Goal: Transaction & Acquisition: Book appointment/travel/reservation

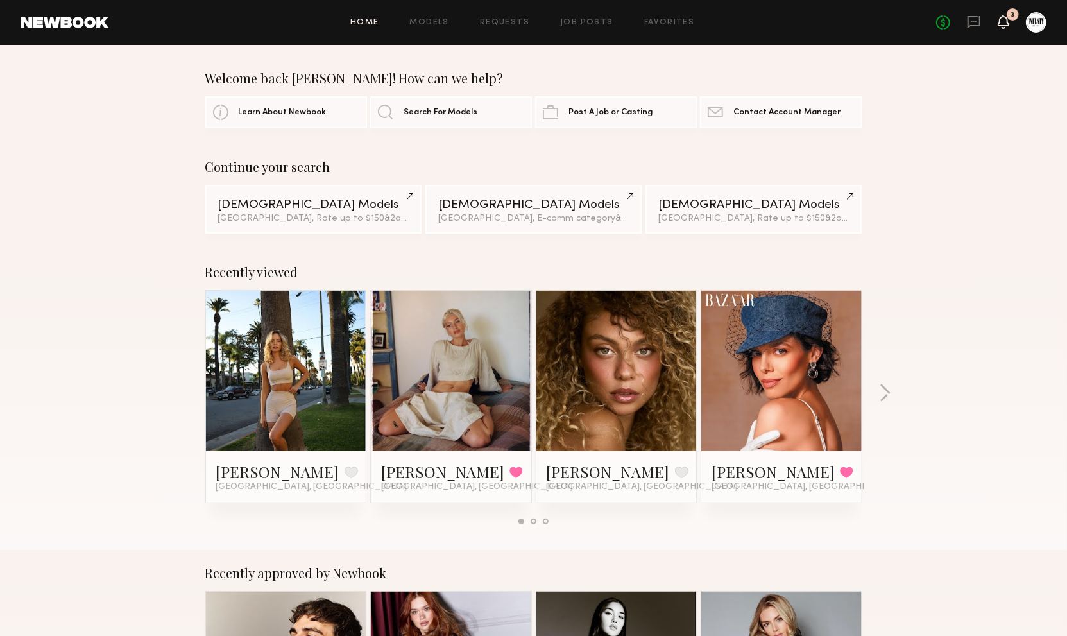
click at [1006, 21] on icon at bounding box center [1003, 21] width 10 height 9
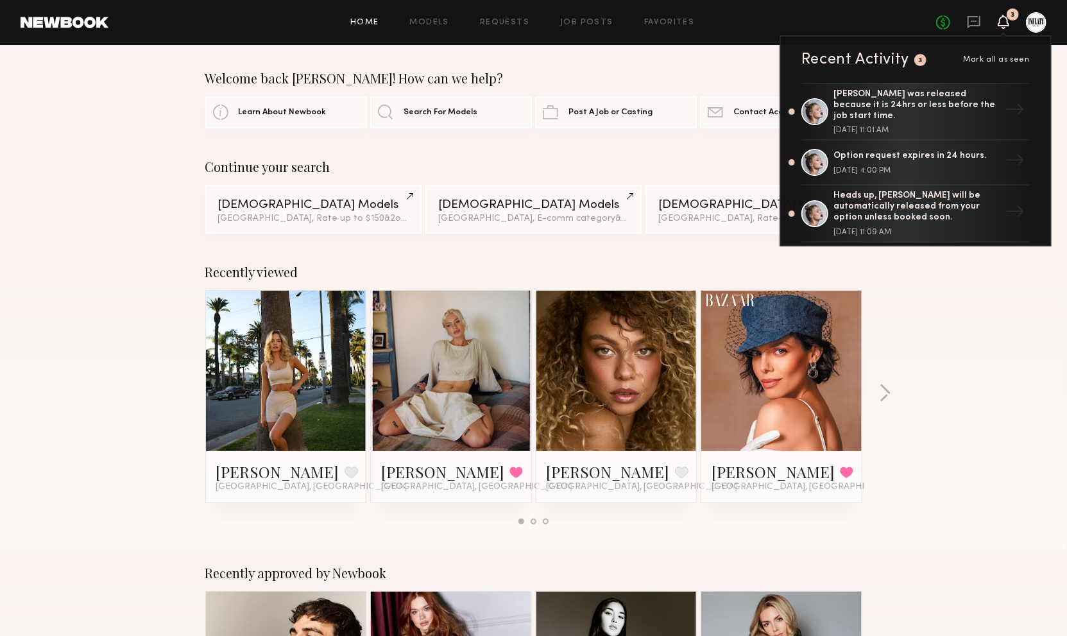
click at [1010, 59] on span "Mark all as seen" at bounding box center [996, 60] width 67 height 8
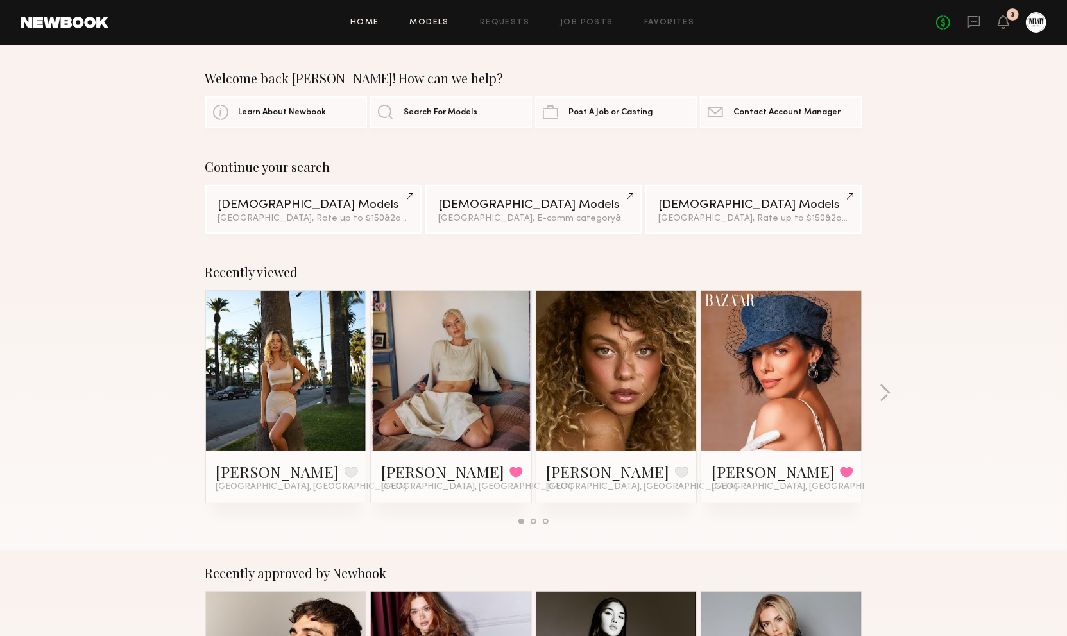
click at [438, 26] on link "Models" at bounding box center [429, 23] width 39 height 8
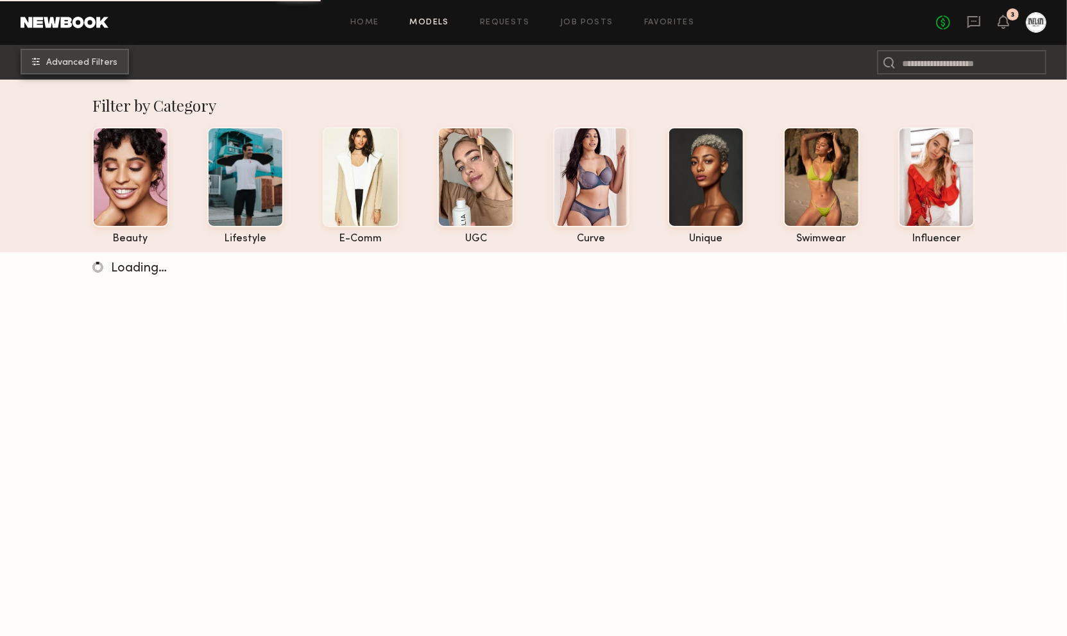
click at [84, 58] on span "Advanced Filters" at bounding box center [81, 62] width 71 height 9
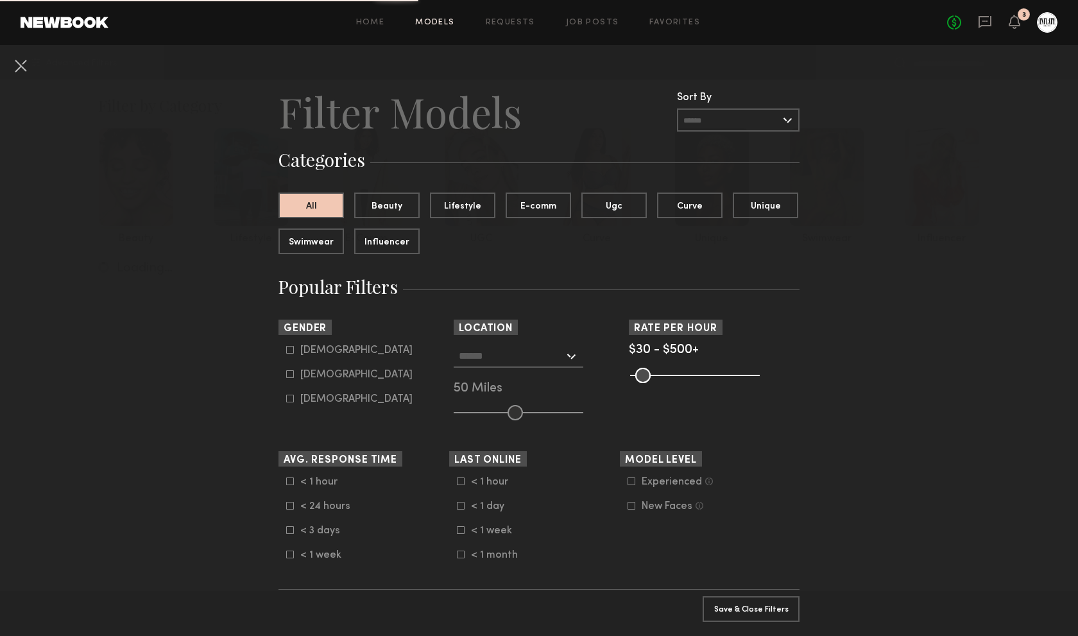
click at [286, 369] on common-framework-checkbox "Female" at bounding box center [367, 375] width 163 height 12
click at [289, 377] on label "Female" at bounding box center [349, 374] width 126 height 8
type input "**"
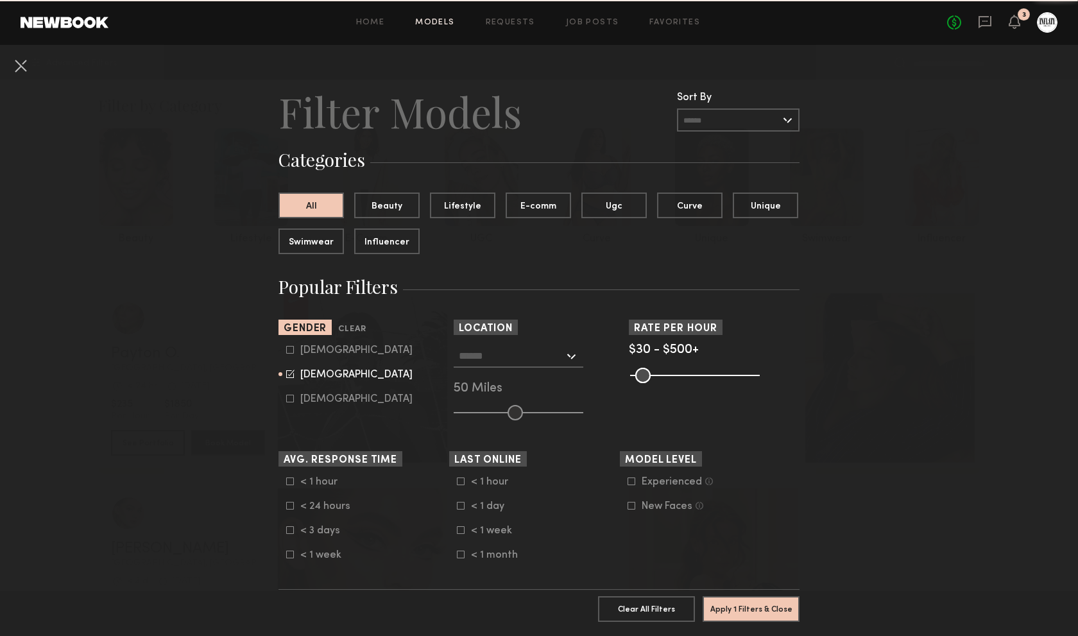
click at [534, 364] on input "text" at bounding box center [511, 355] width 105 height 22
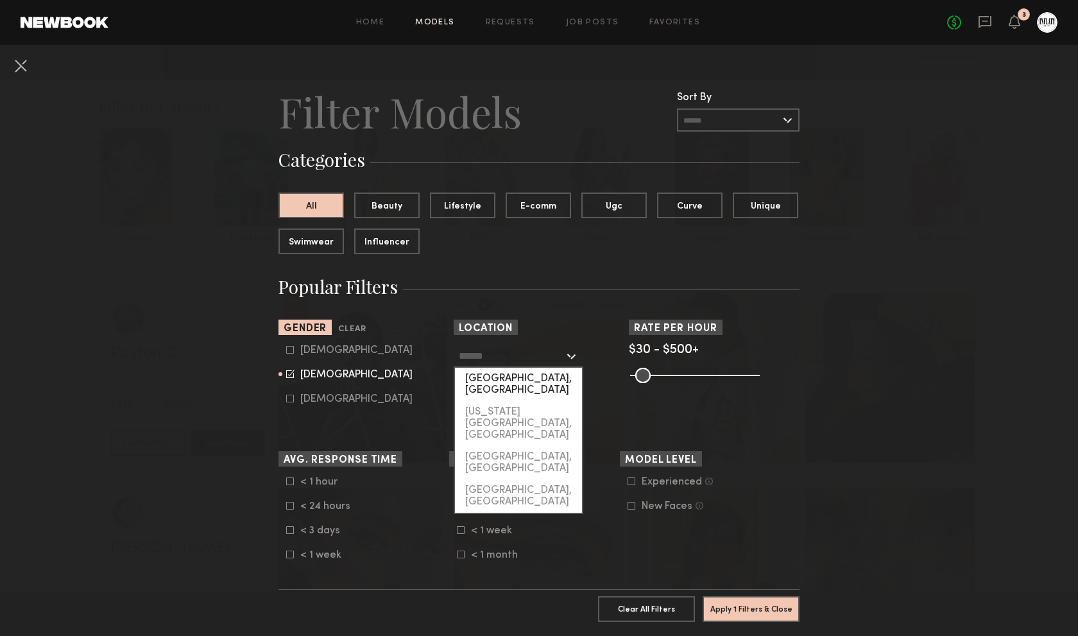
click at [529, 387] on div "[GEOGRAPHIC_DATA], [GEOGRAPHIC_DATA]" at bounding box center [518, 384] width 127 height 33
type input "**********"
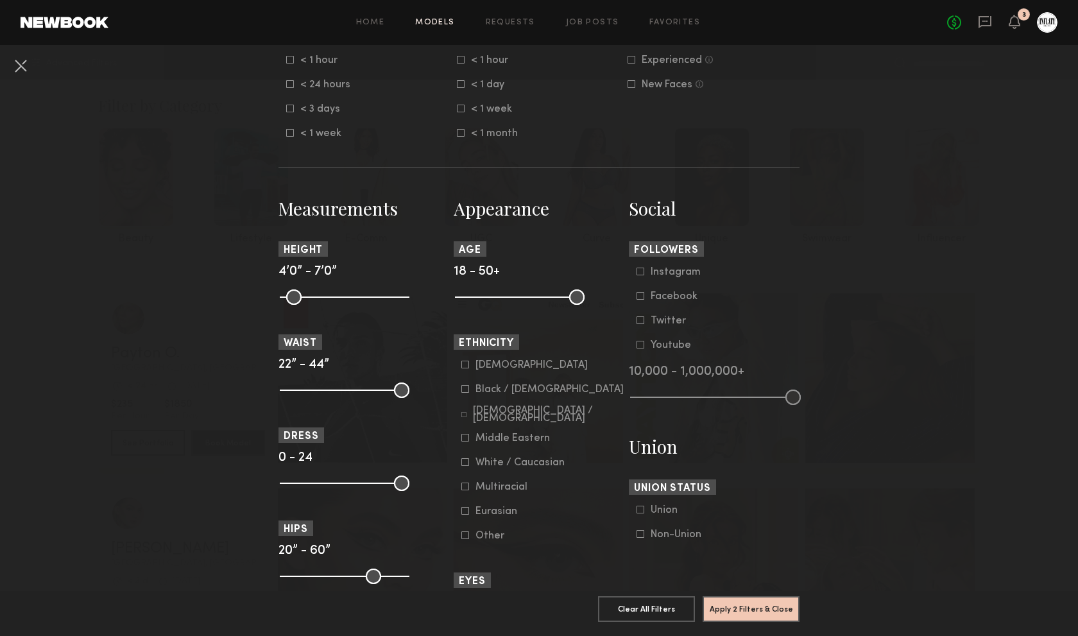
scroll to position [427, 0]
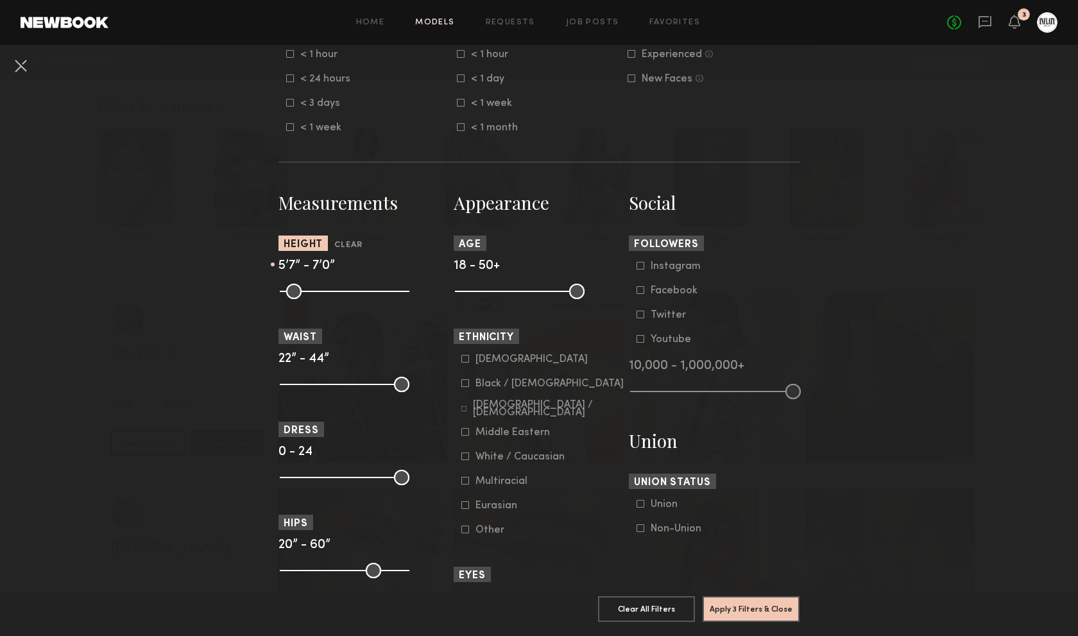
drag, startPoint x: 287, startPoint y: 291, endPoint x: 343, endPoint y: 298, distance: 55.7
type input "**"
click at [343, 298] on input "range" at bounding box center [345, 291] width 130 height 15
drag, startPoint x: 395, startPoint y: 383, endPoint x: 302, endPoint y: 395, distance: 93.8
type input "**"
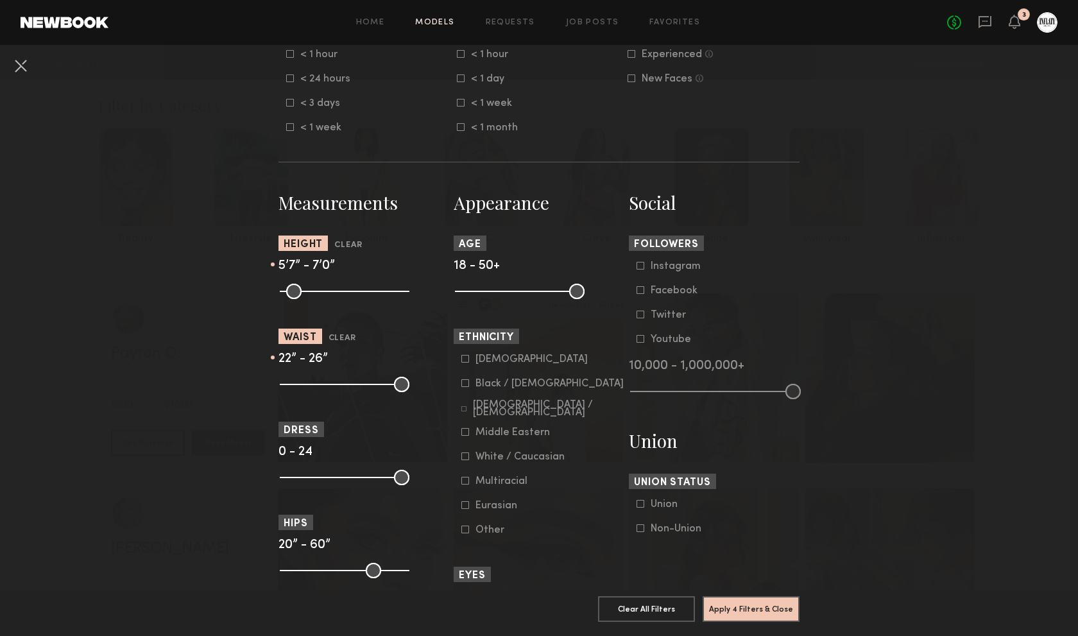
click at [302, 392] on input "range" at bounding box center [345, 384] width 130 height 15
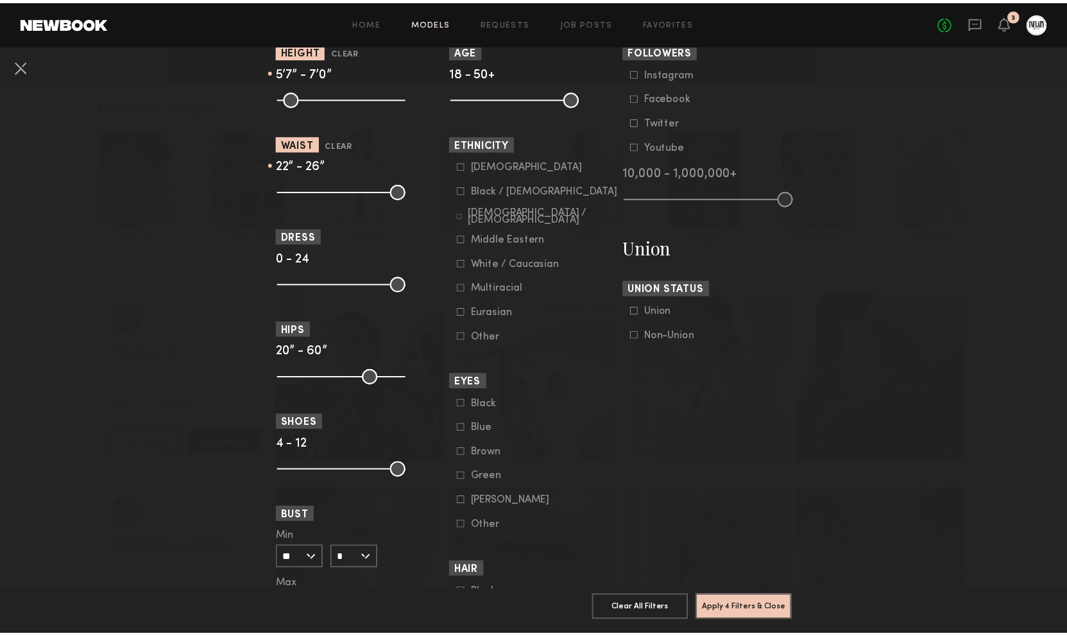
scroll to position [641, 0]
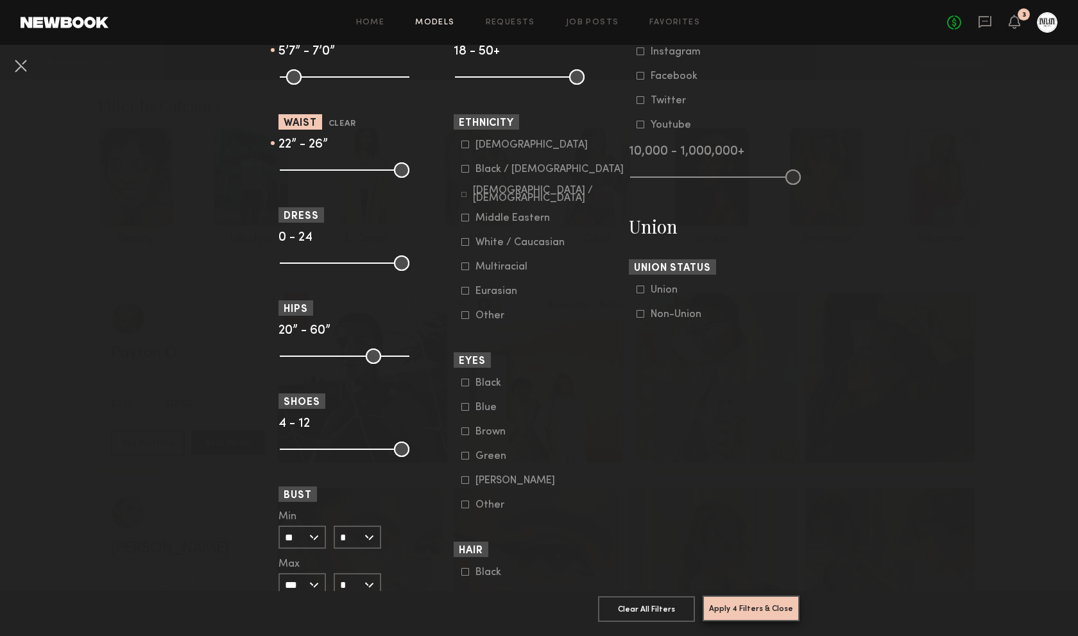
click at [759, 595] on button "Apply 4 Filters & Close" at bounding box center [750, 608] width 97 height 26
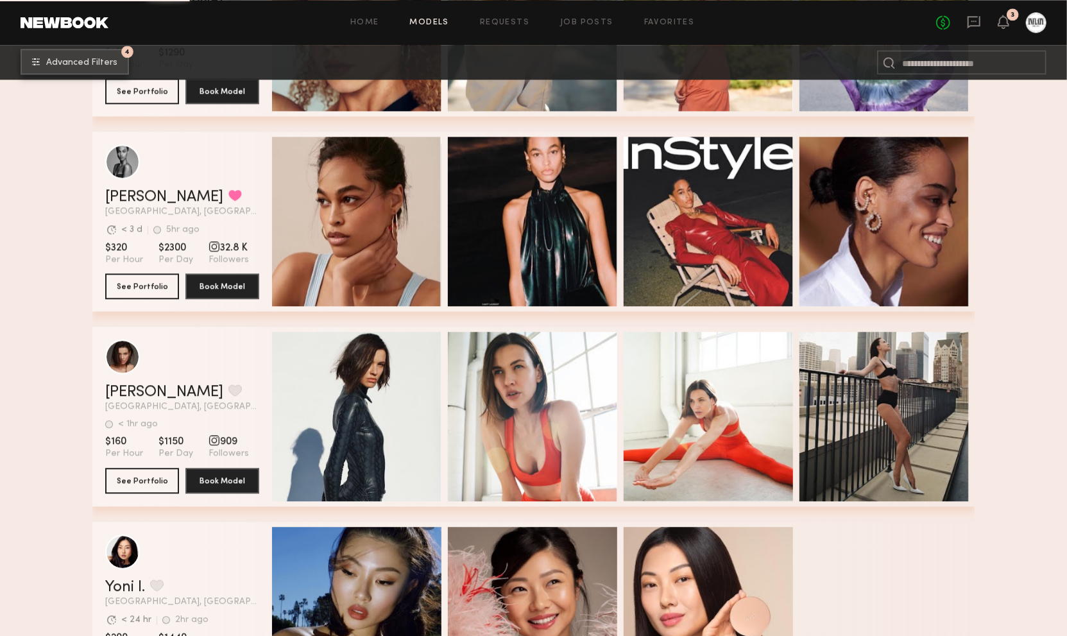
scroll to position [27782, 0]
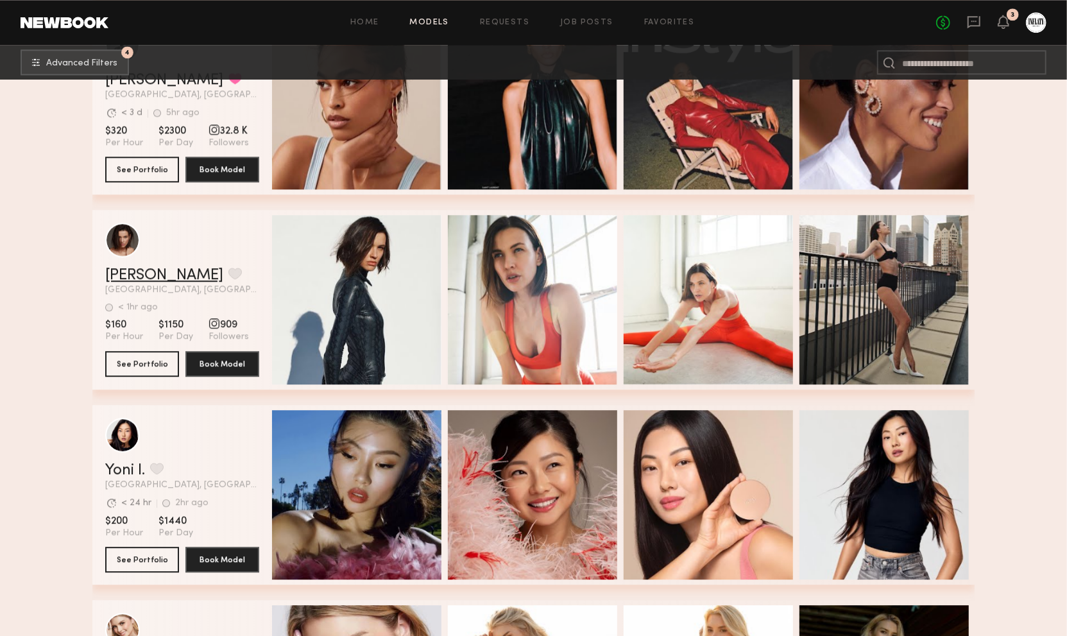
drag, startPoint x: 120, startPoint y: 291, endPoint x: 130, endPoint y: 277, distance: 16.9
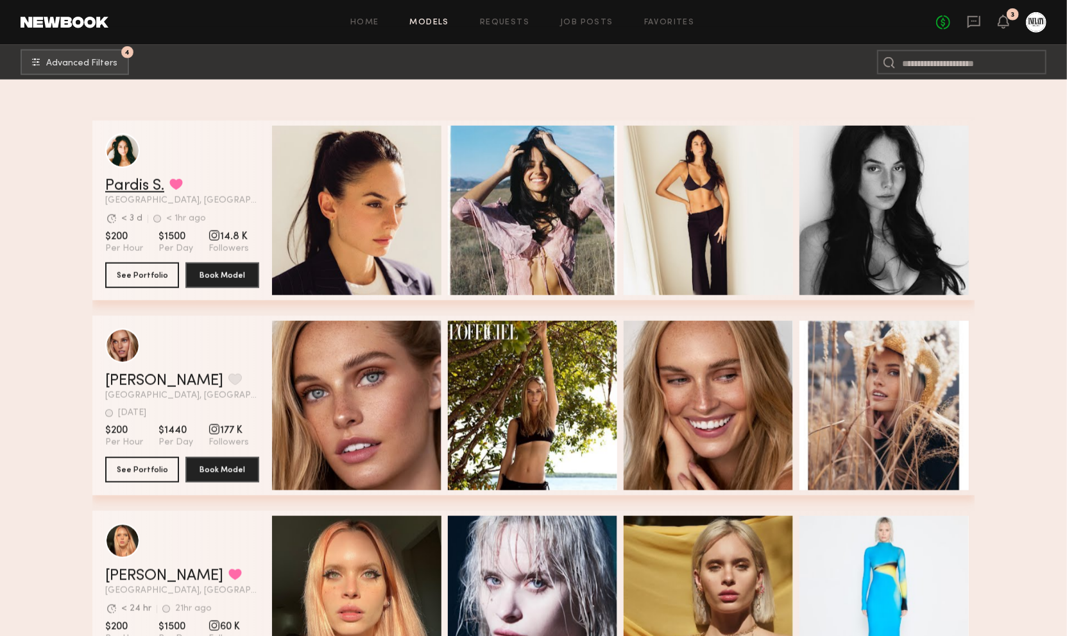
scroll to position [74871, 0]
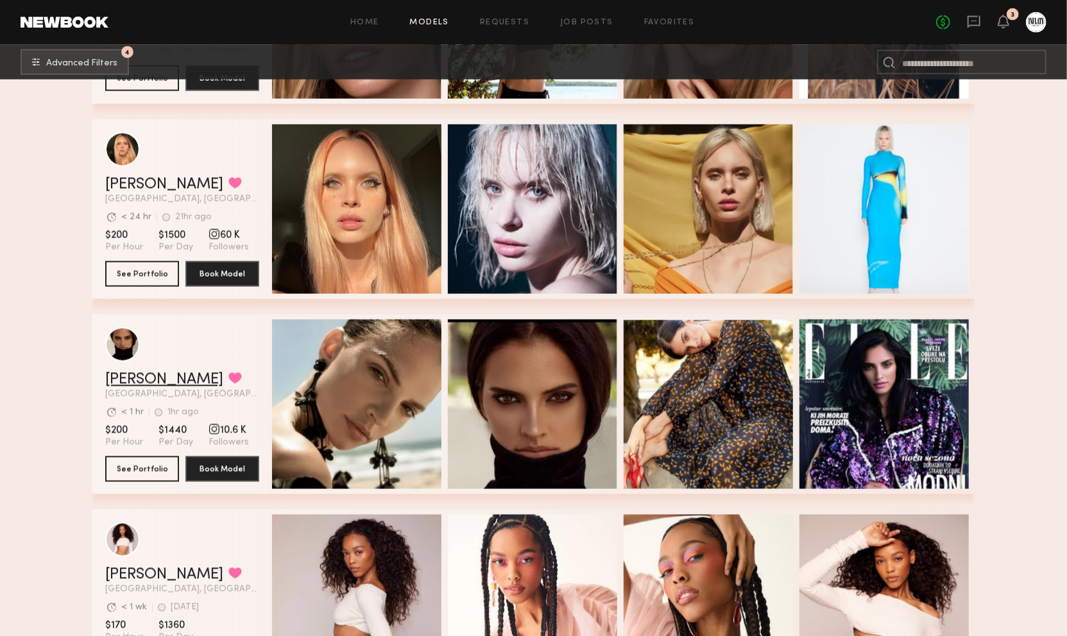
drag, startPoint x: 114, startPoint y: 380, endPoint x: 157, endPoint y: 387, distance: 44.2
click at [157, 387] on link "Petra S." at bounding box center [164, 379] width 118 height 15
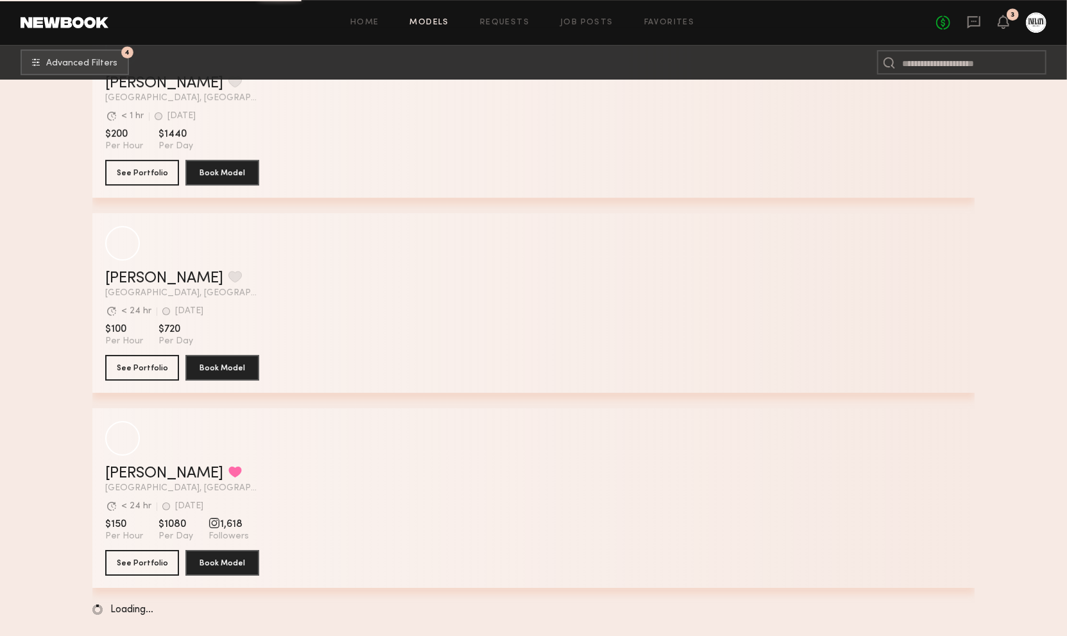
scroll to position [130751, 0]
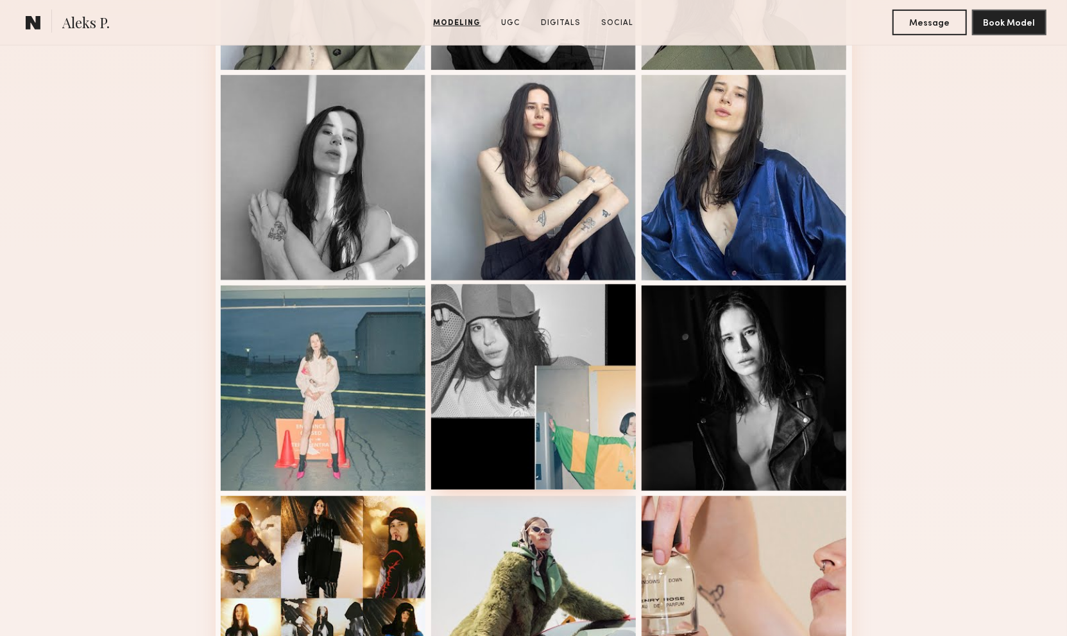
scroll to position [570, 0]
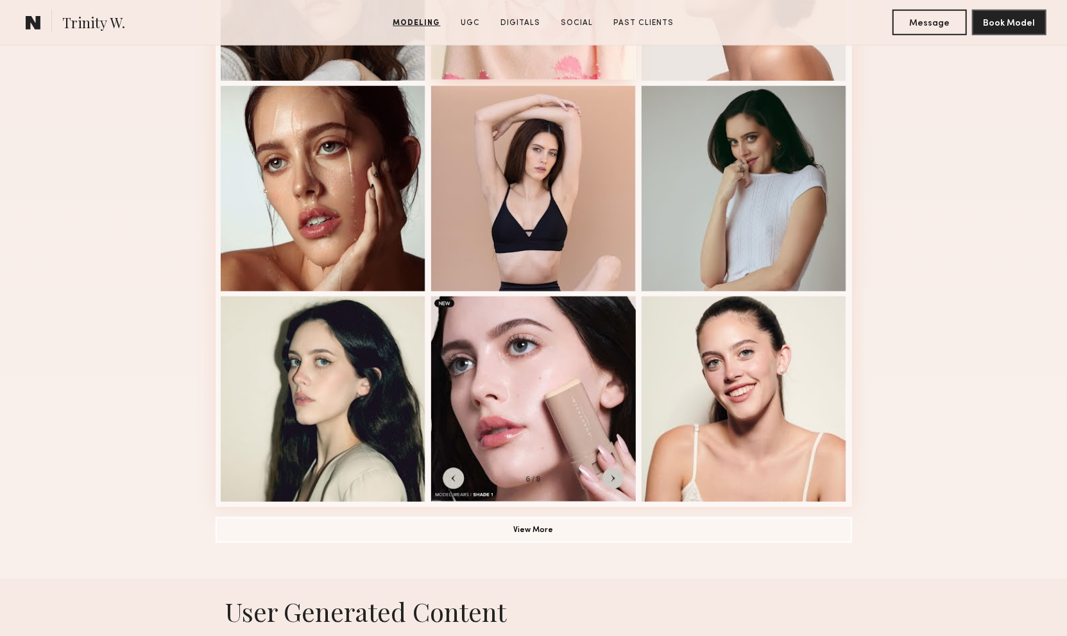
scroll to position [855, 0]
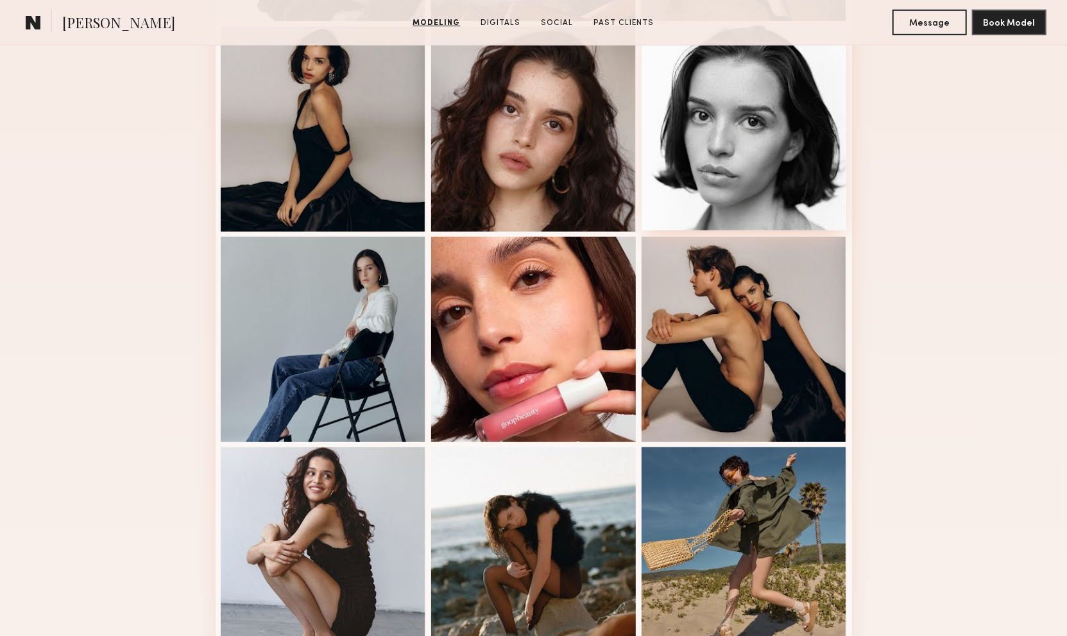
scroll to position [570, 0]
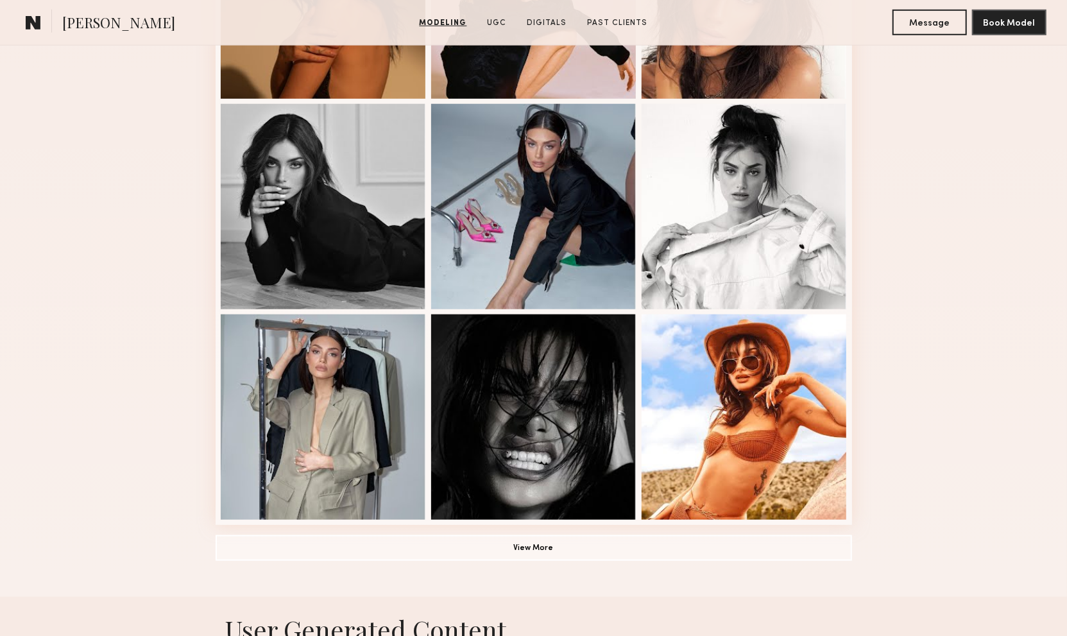
scroll to position [926, 0]
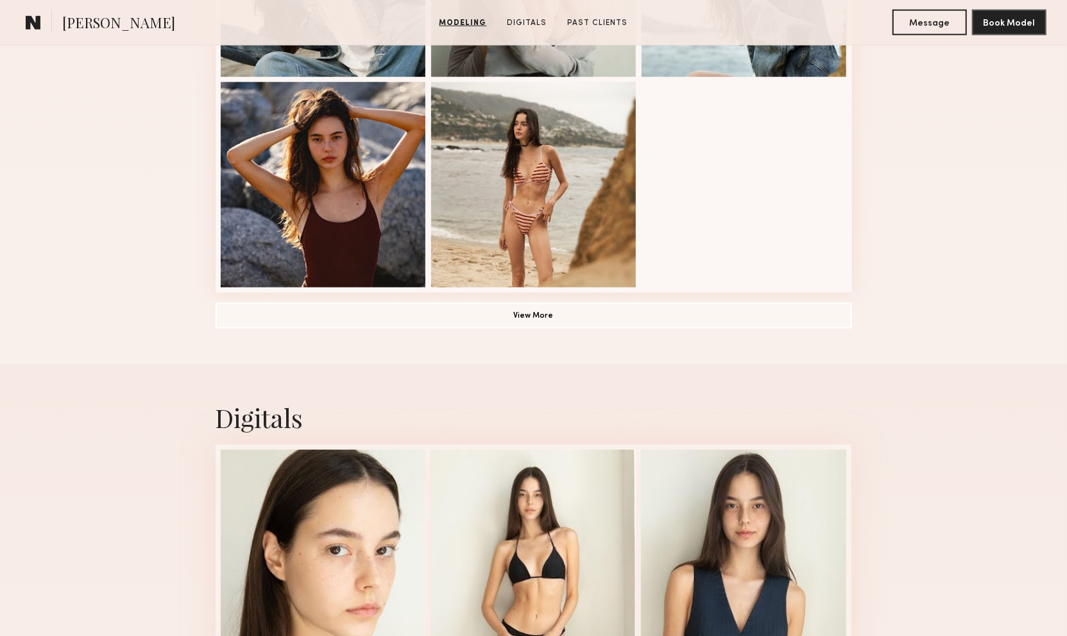
scroll to position [784, 0]
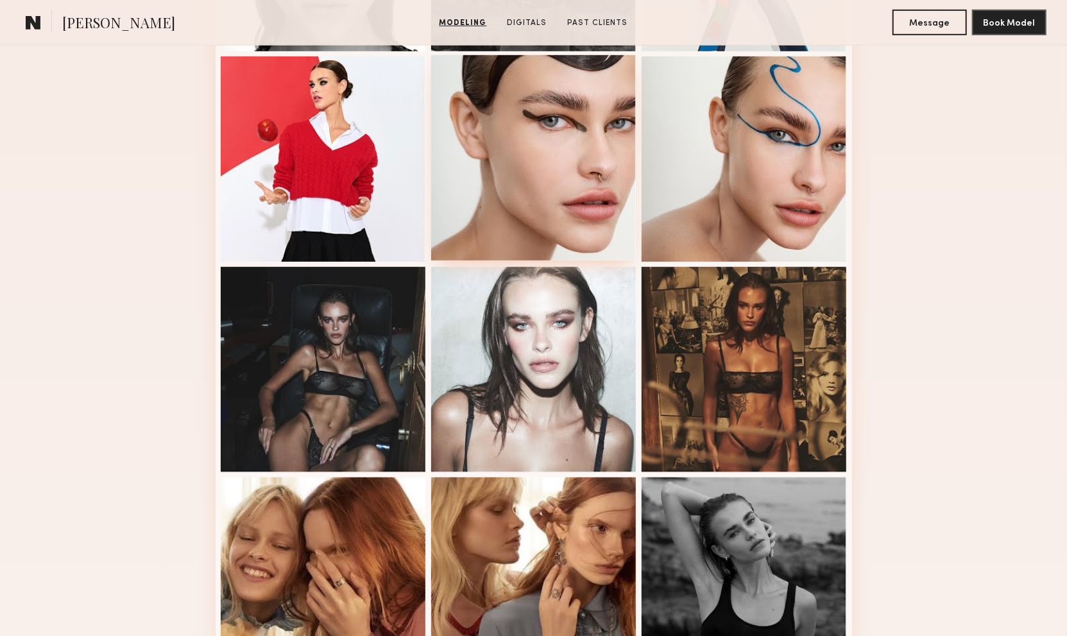
scroll to position [784, 0]
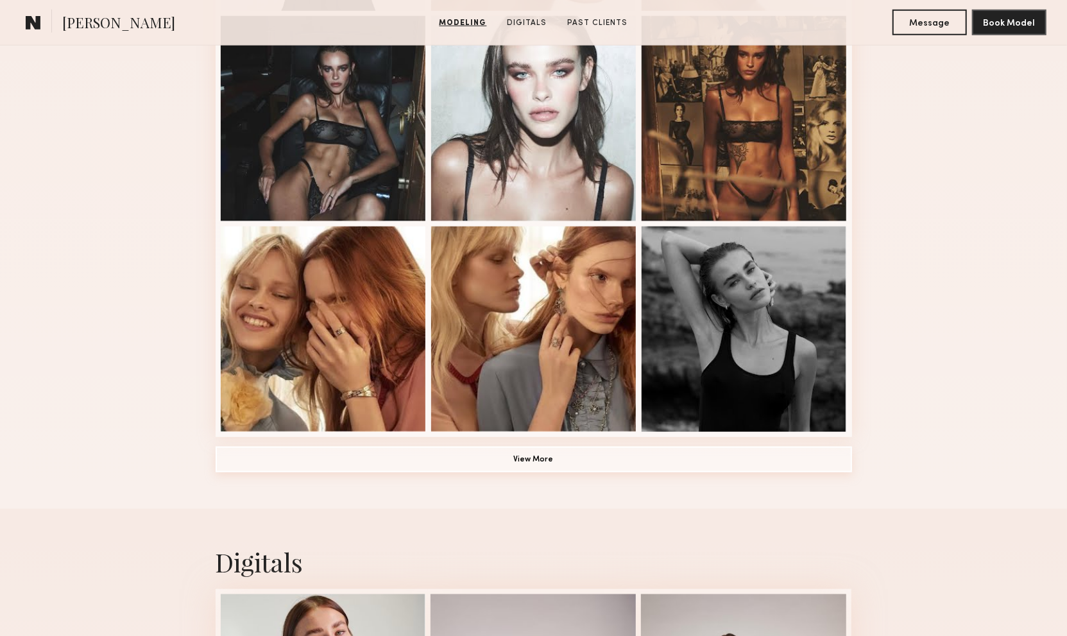
click at [562, 466] on button "View More" at bounding box center [534, 459] width 636 height 26
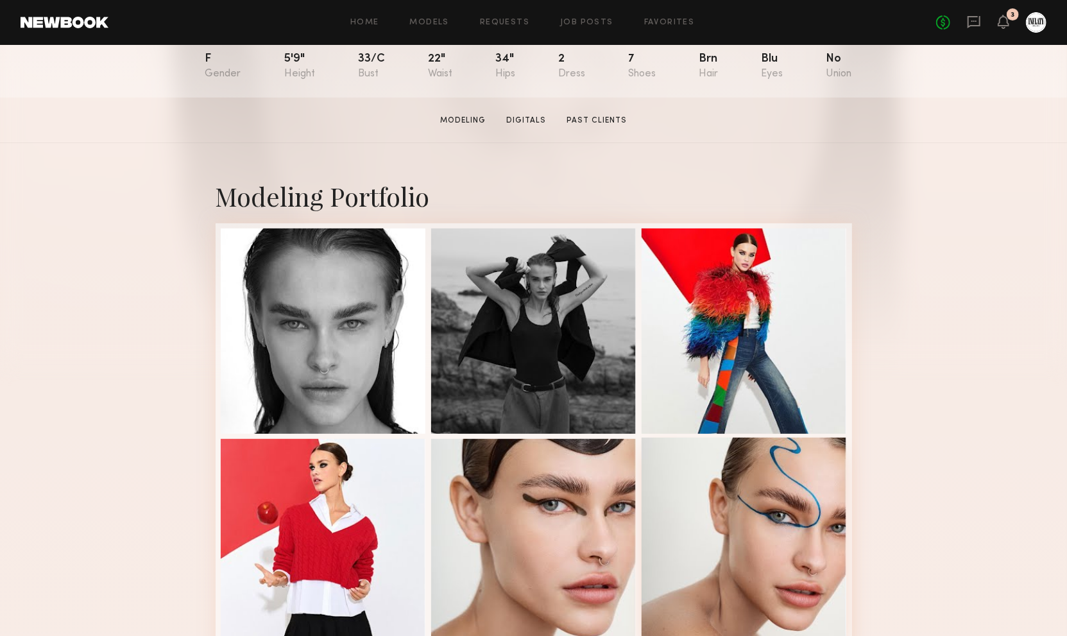
scroll to position [356, 0]
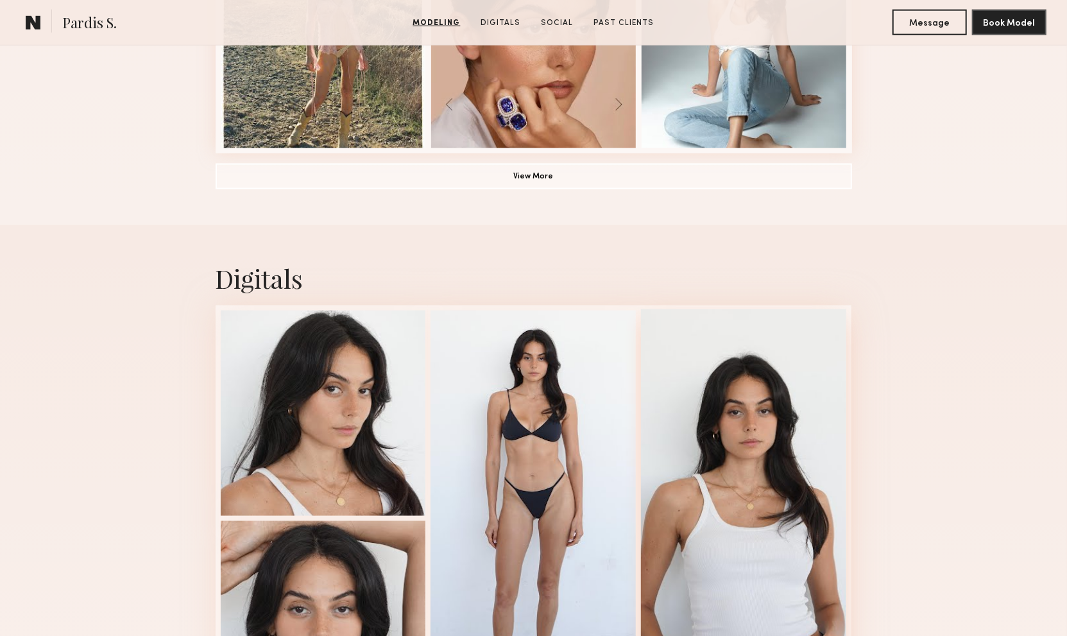
scroll to position [1211, 0]
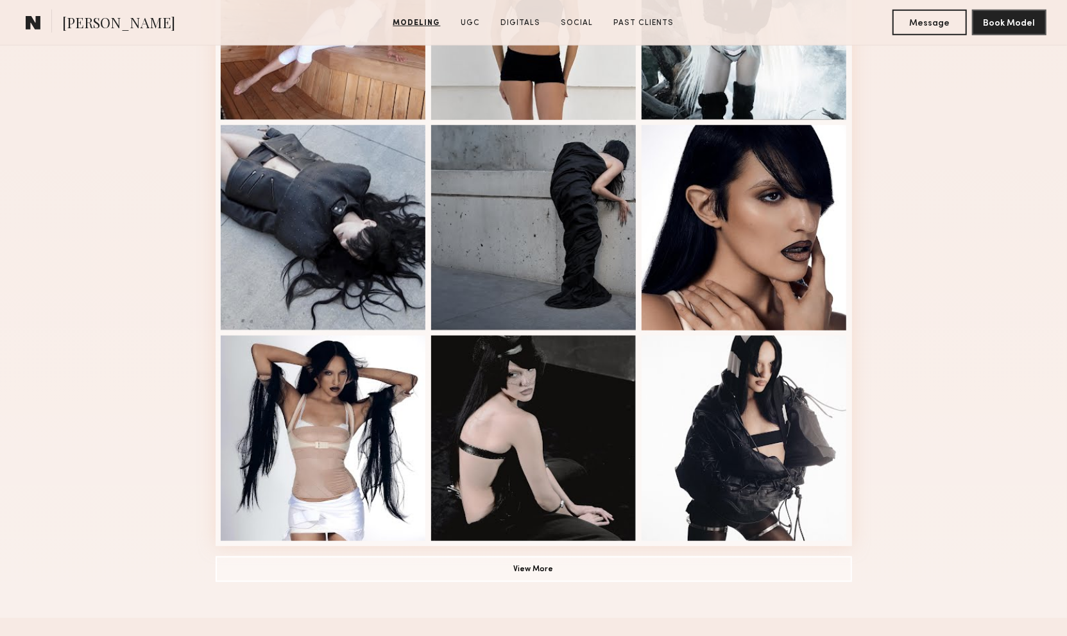
scroll to position [713, 0]
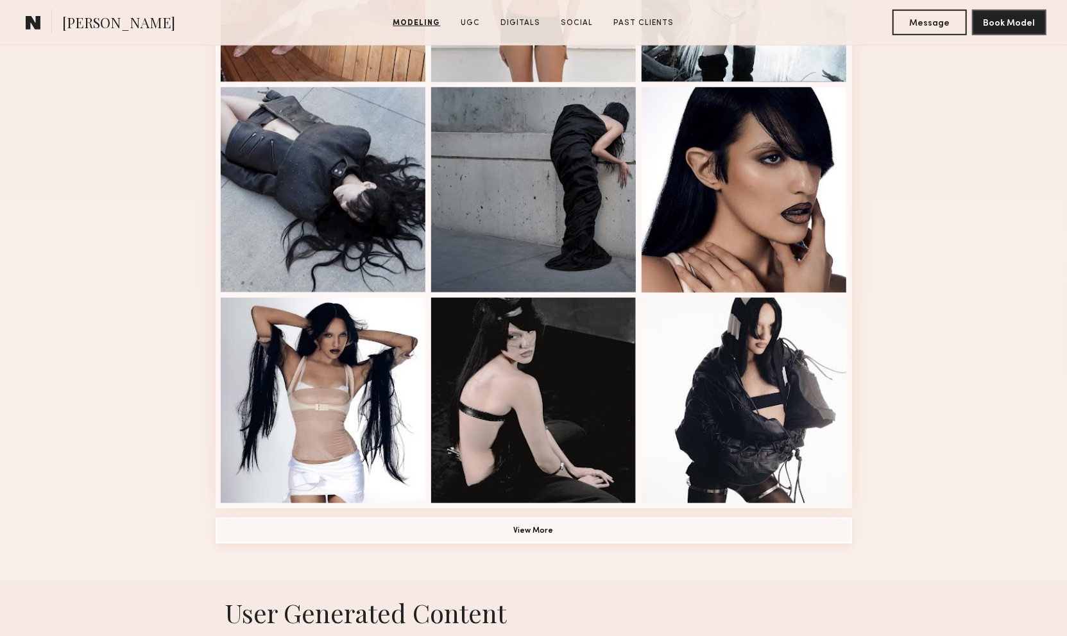
click at [623, 540] on button "View More" at bounding box center [534, 531] width 636 height 26
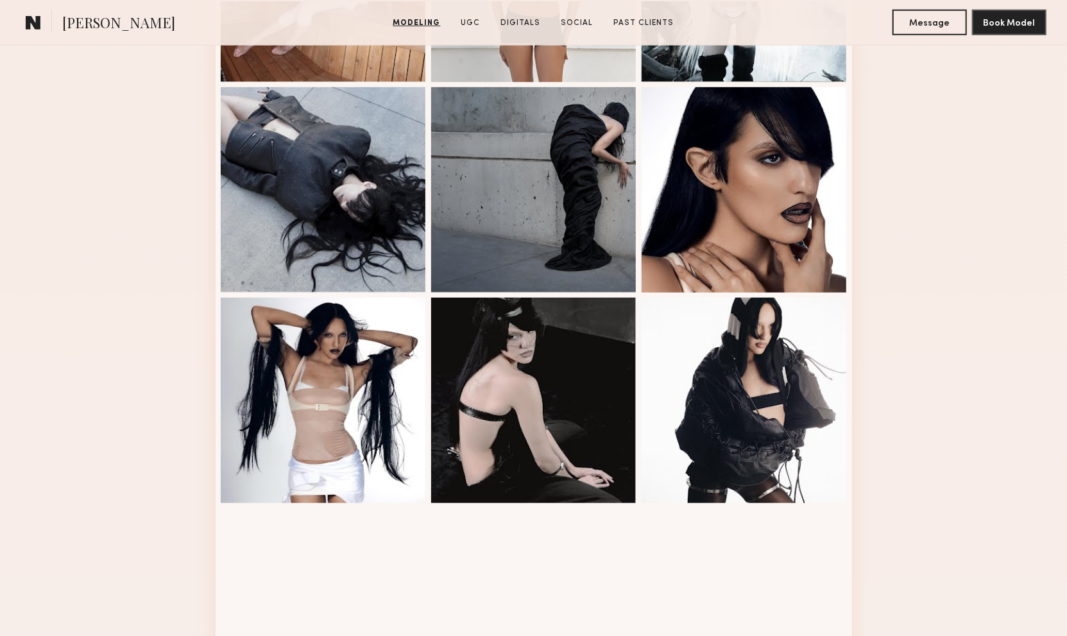
scroll to position [1069, 0]
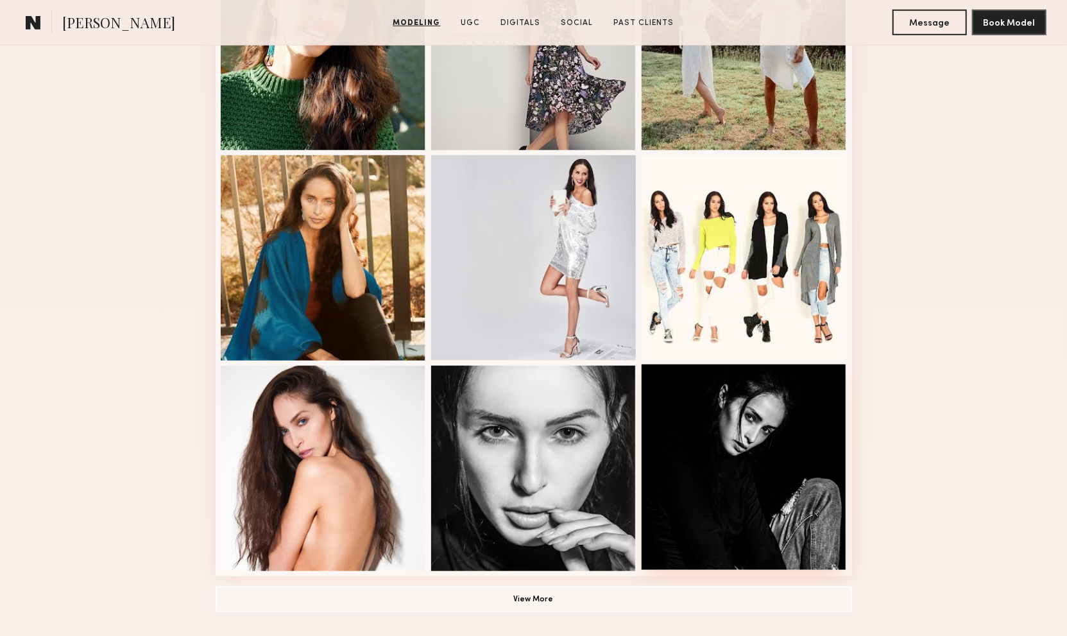
scroll to position [855, 0]
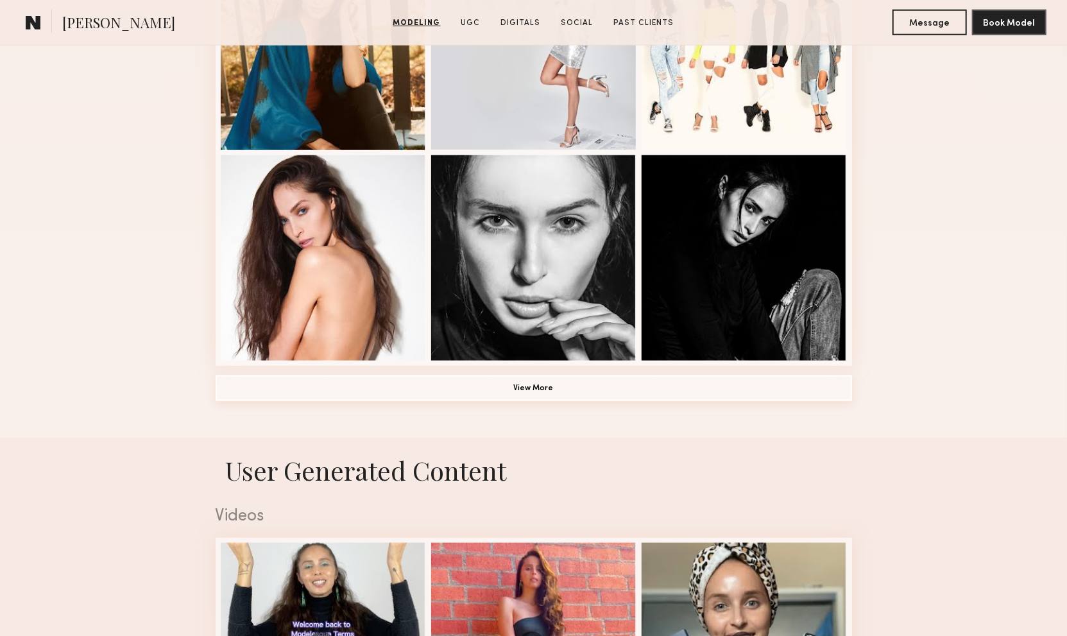
click at [497, 382] on button "View More" at bounding box center [534, 388] width 636 height 26
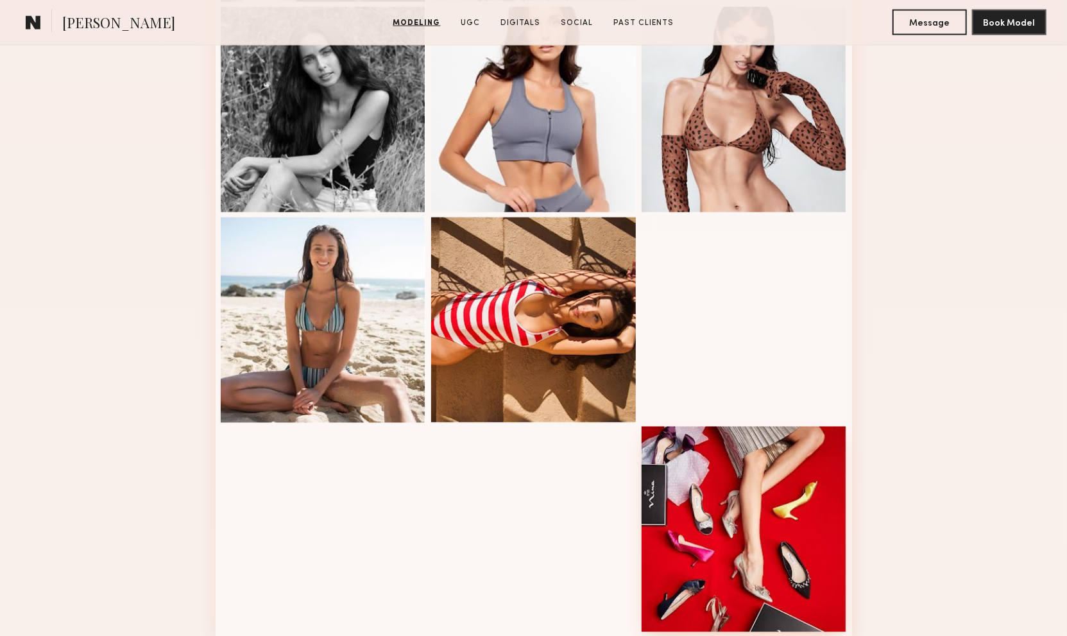
scroll to position [1568, 0]
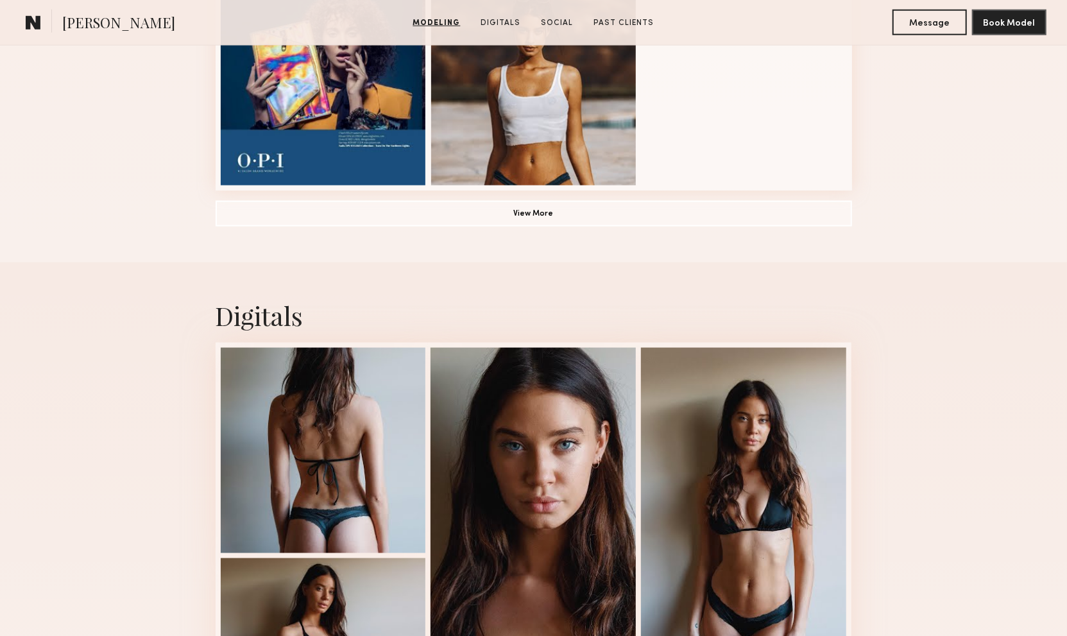
scroll to position [1069, 0]
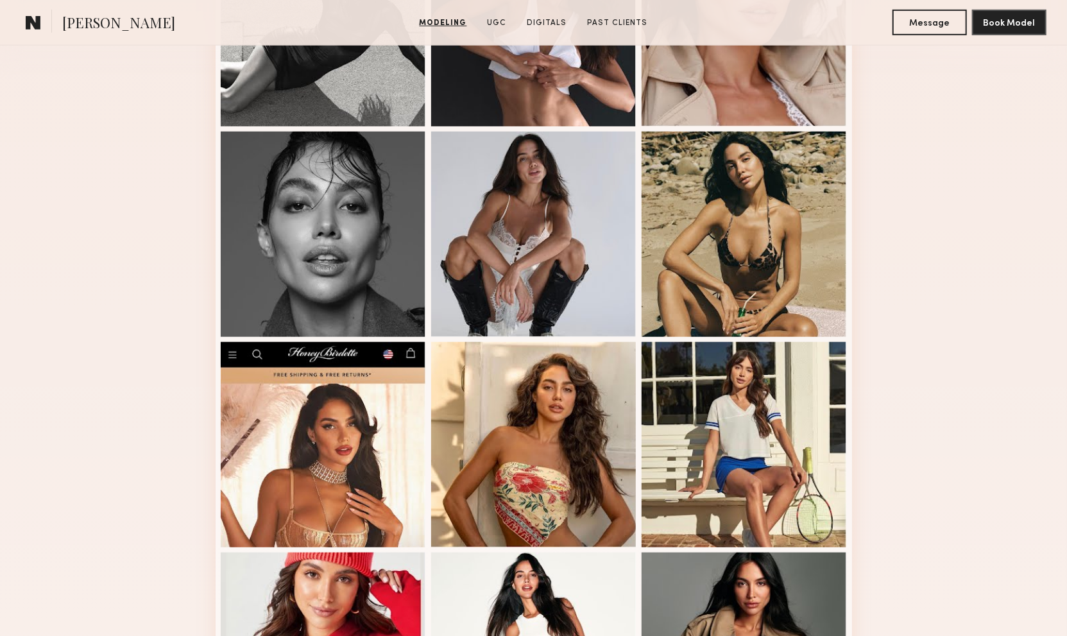
scroll to position [713, 0]
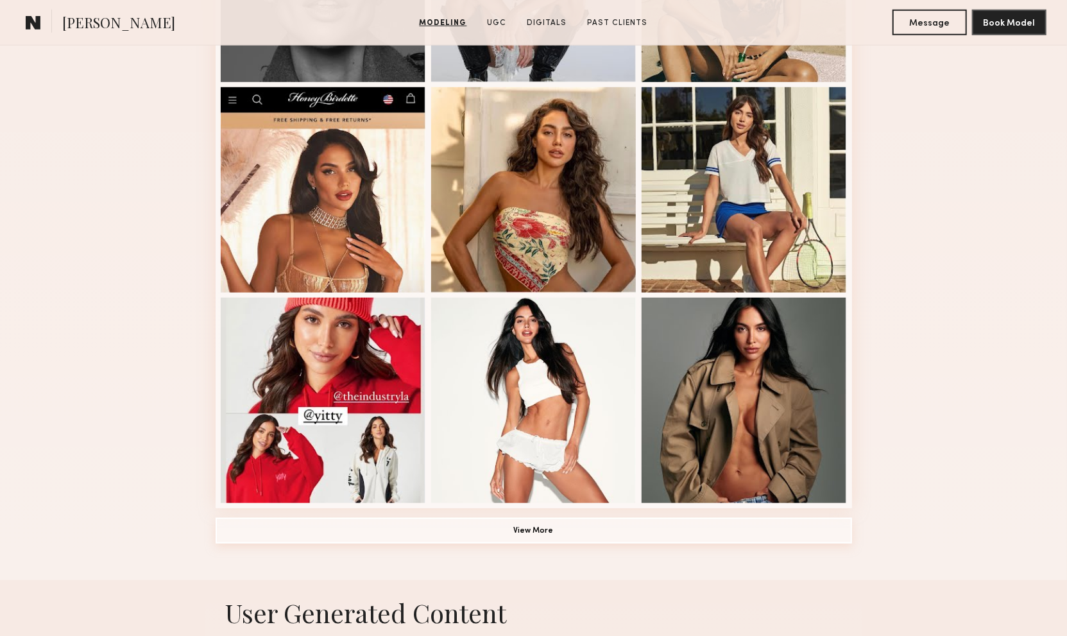
click at [556, 533] on button "View More" at bounding box center [534, 531] width 636 height 26
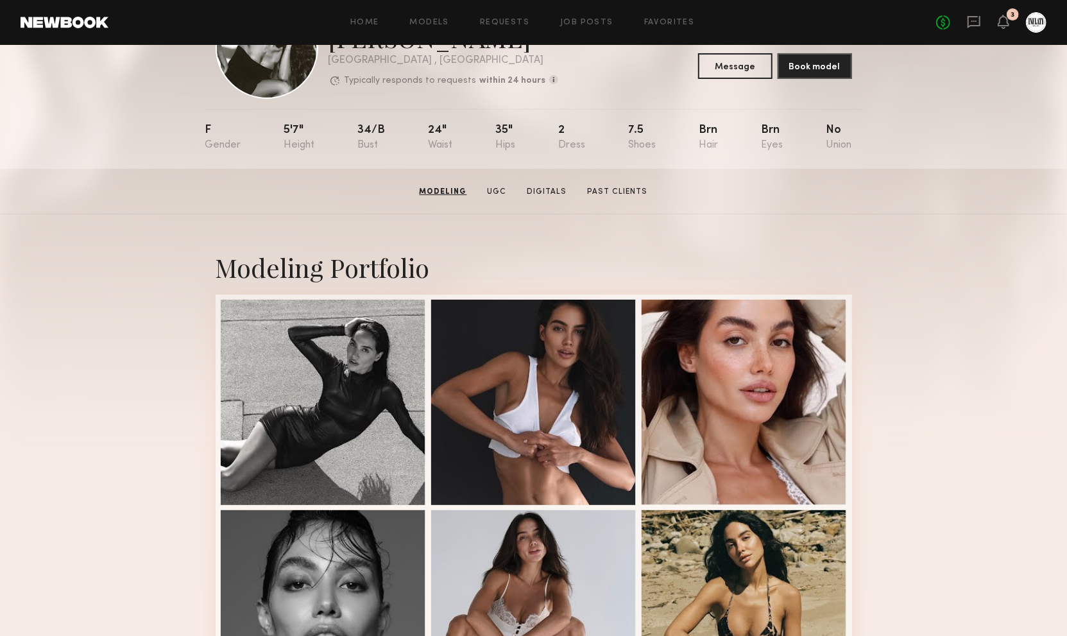
scroll to position [0, 0]
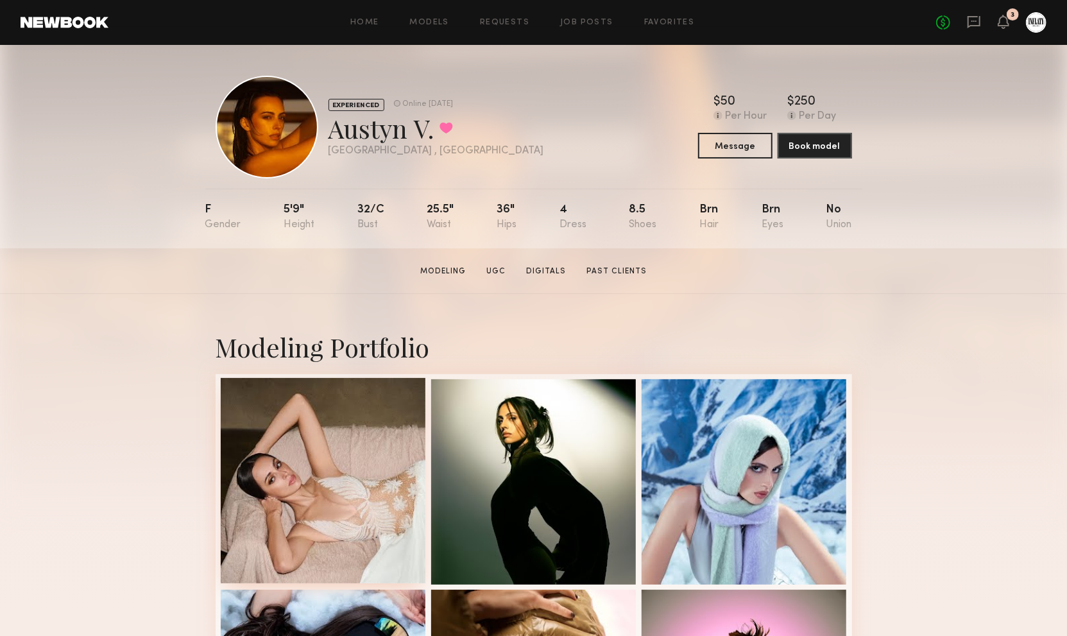
scroll to position [356, 0]
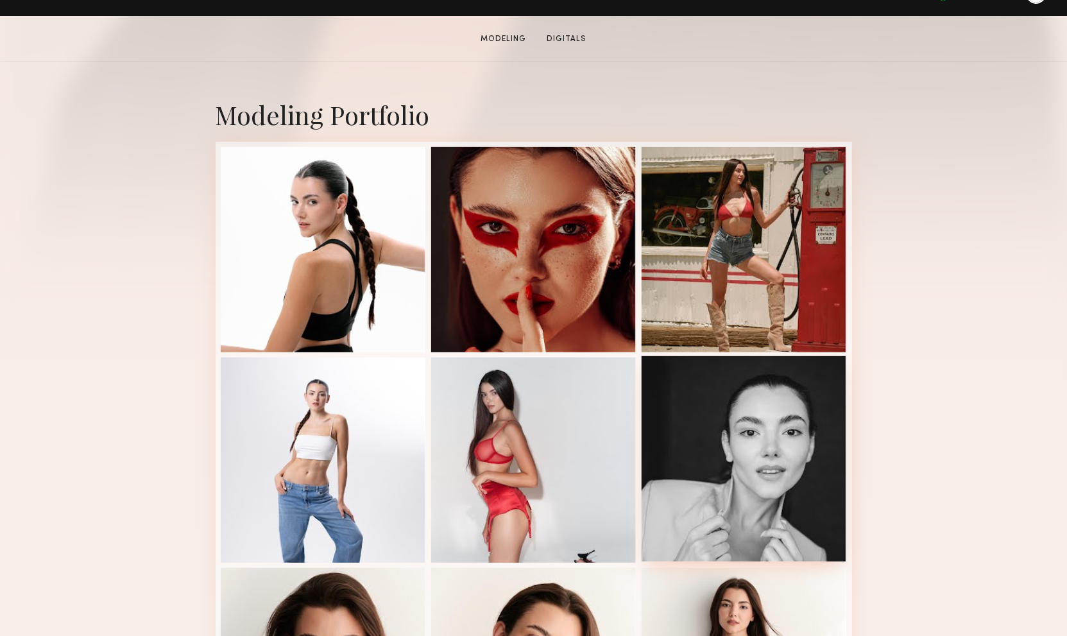
scroll to position [356, 0]
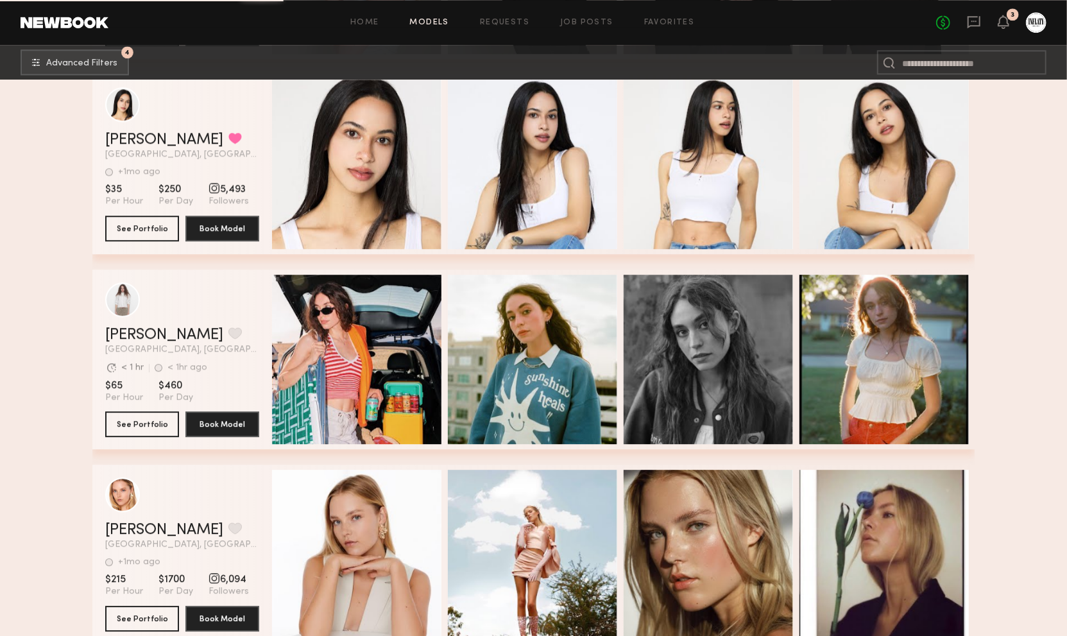
scroll to position [149472, 0]
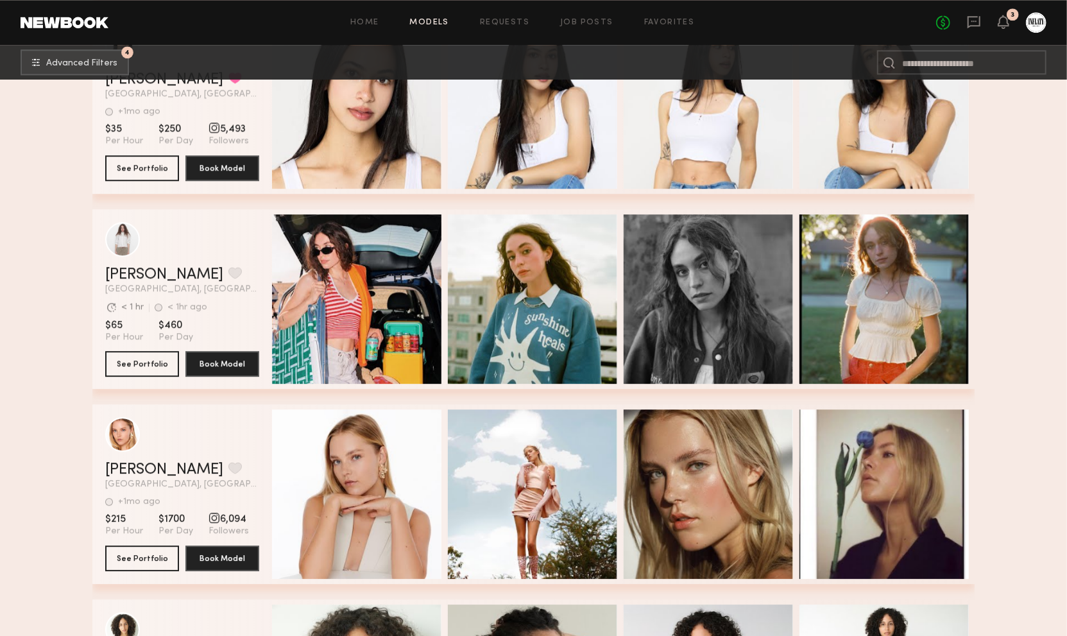
click at [593, 387] on div "Quick Preview Quick Preview Quick Preview Quick Preview" at bounding box center [620, 299] width 697 height 180
click at [1005, 23] on icon at bounding box center [1003, 21] width 10 height 9
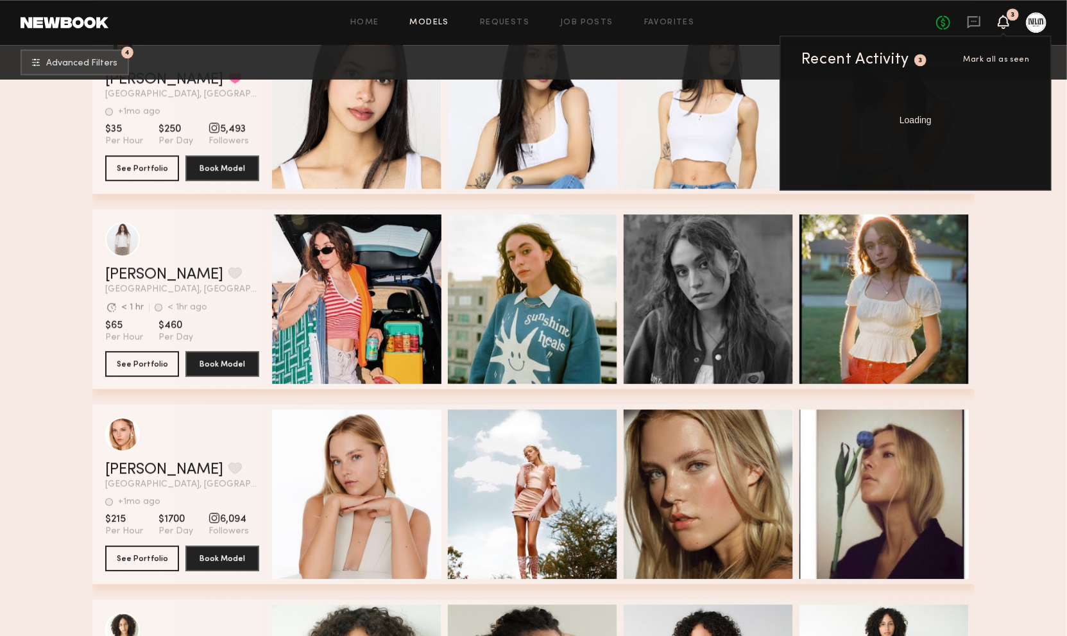
click at [1019, 56] on span "Mark all as seen" at bounding box center [996, 60] width 67 height 8
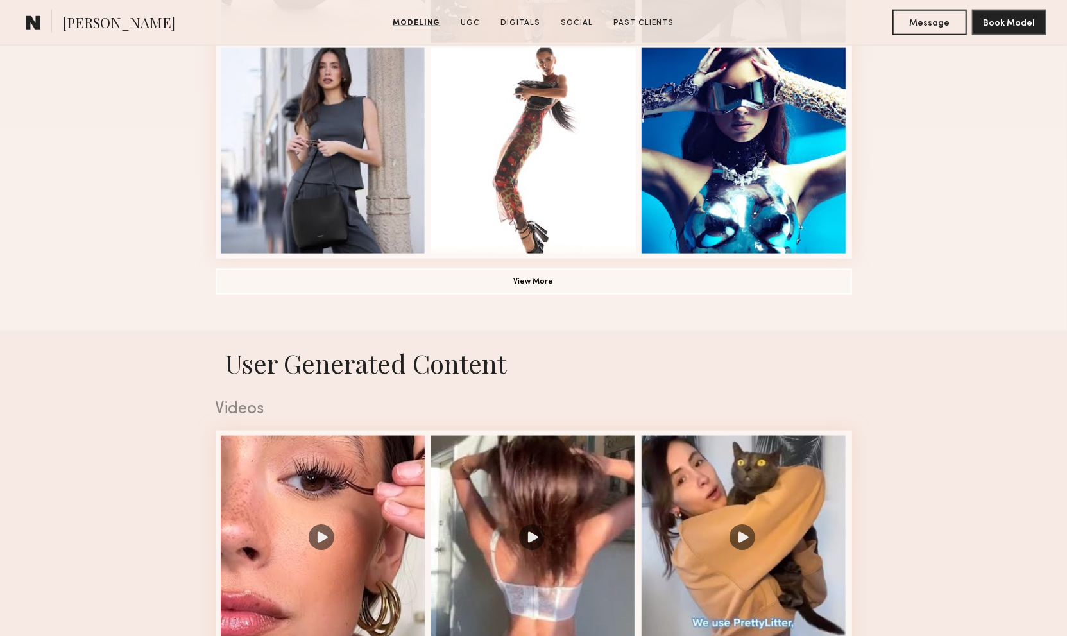
scroll to position [998, 0]
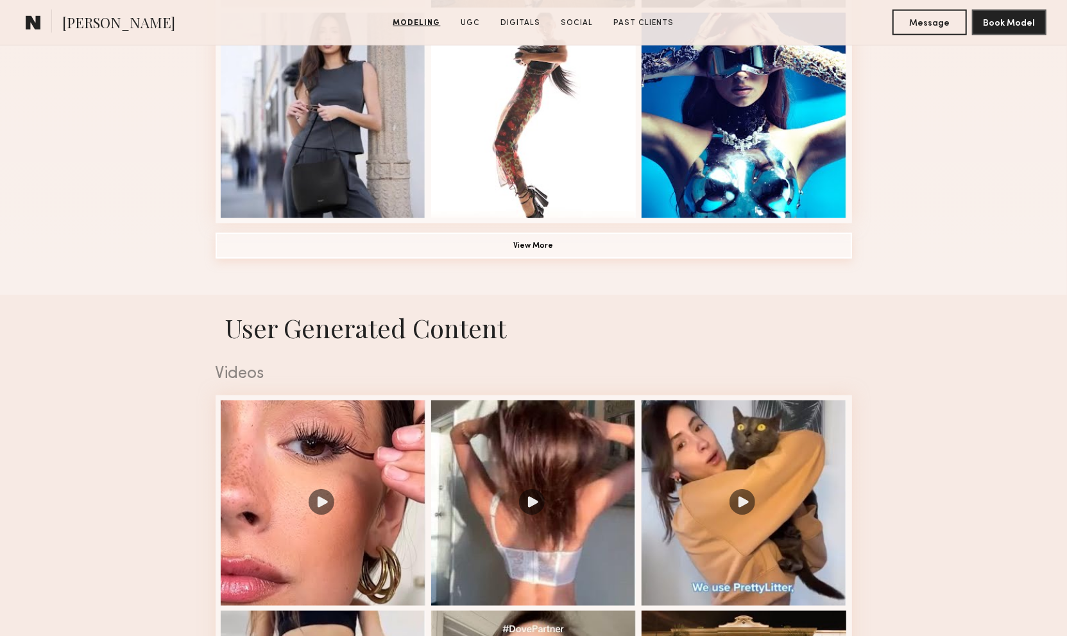
click at [534, 239] on button "View More" at bounding box center [534, 246] width 636 height 26
